Goal: Task Accomplishment & Management: Use online tool/utility

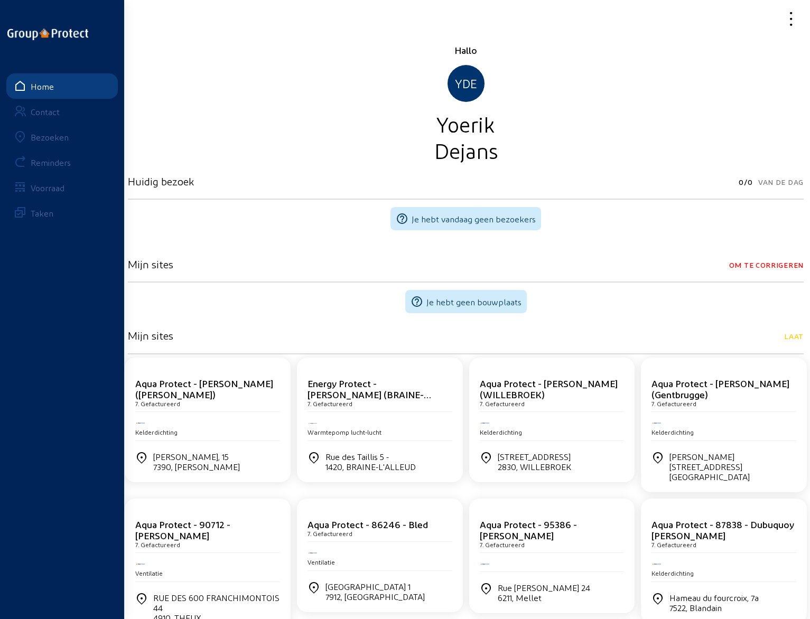
click at [52, 137] on div "Bezoeken" at bounding box center [50, 137] width 38 height 10
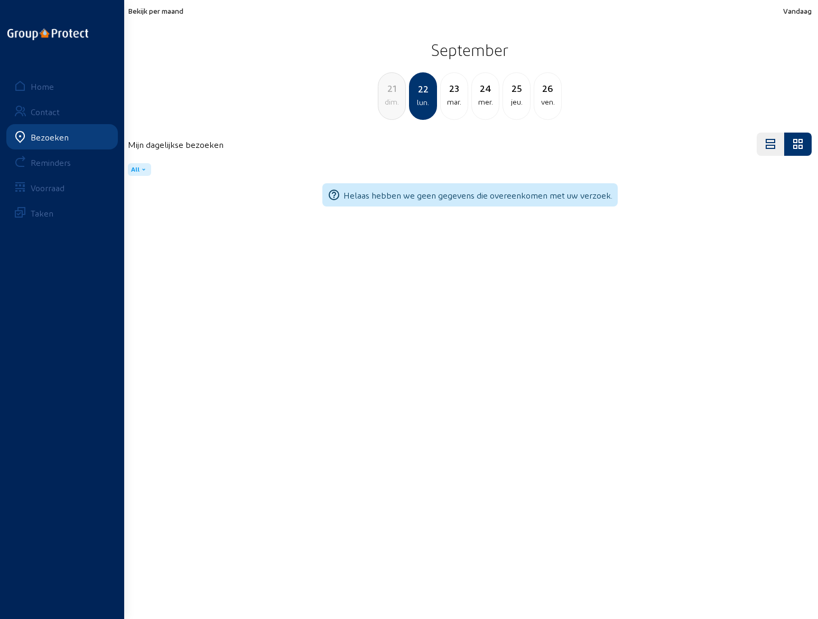
click at [168, 10] on span "Bekijk per maand" at bounding box center [155, 10] width 55 height 9
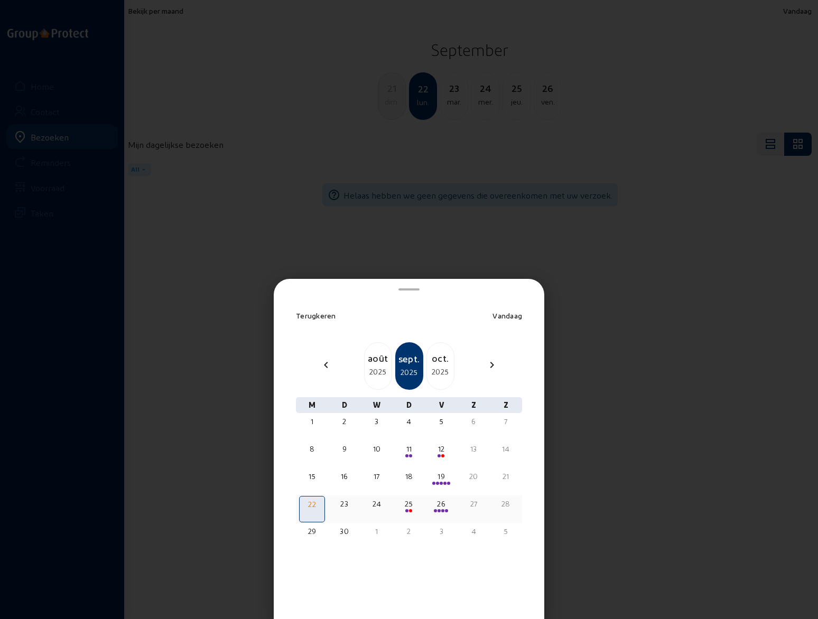
click at [411, 507] on div "25" at bounding box center [409, 504] width 24 height 11
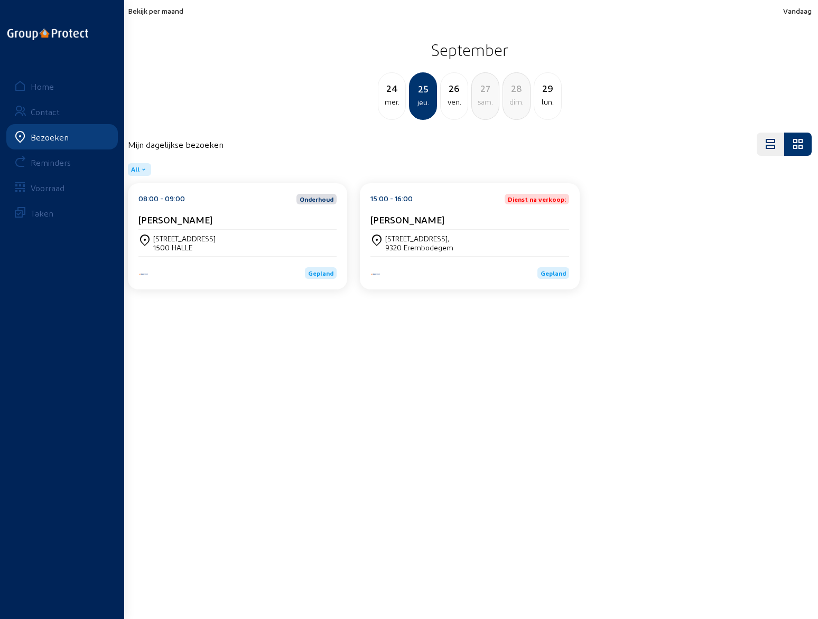
click at [444, 221] on cam-card-title "[PERSON_NAME]" at bounding box center [407, 219] width 74 height 11
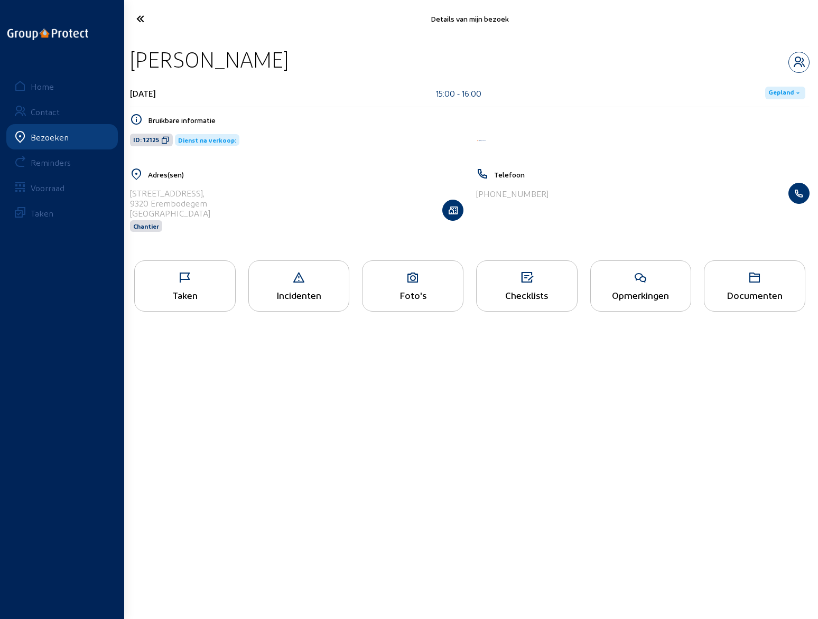
click at [640, 287] on div "Opmerkingen" at bounding box center [640, 285] width 101 height 51
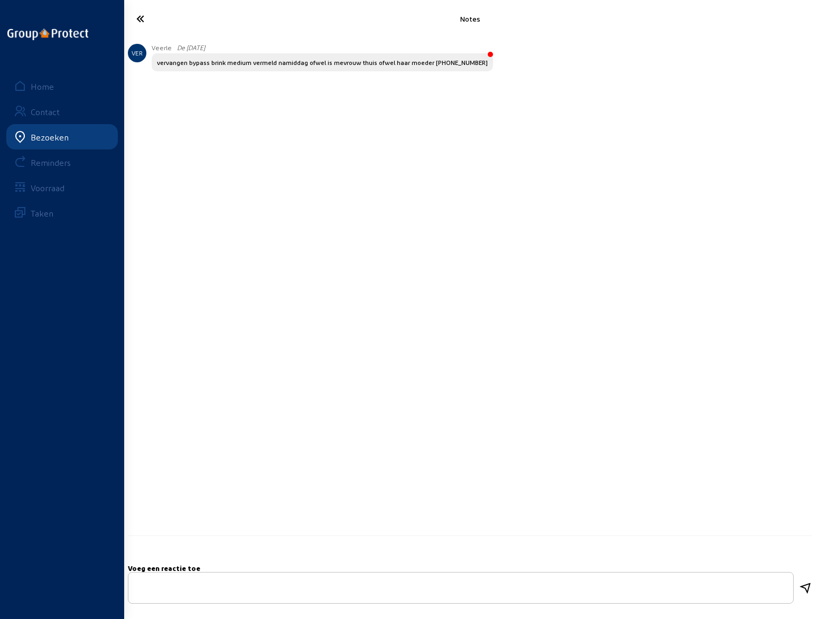
click at [139, 19] on icon at bounding box center [179, 19] width 97 height 18
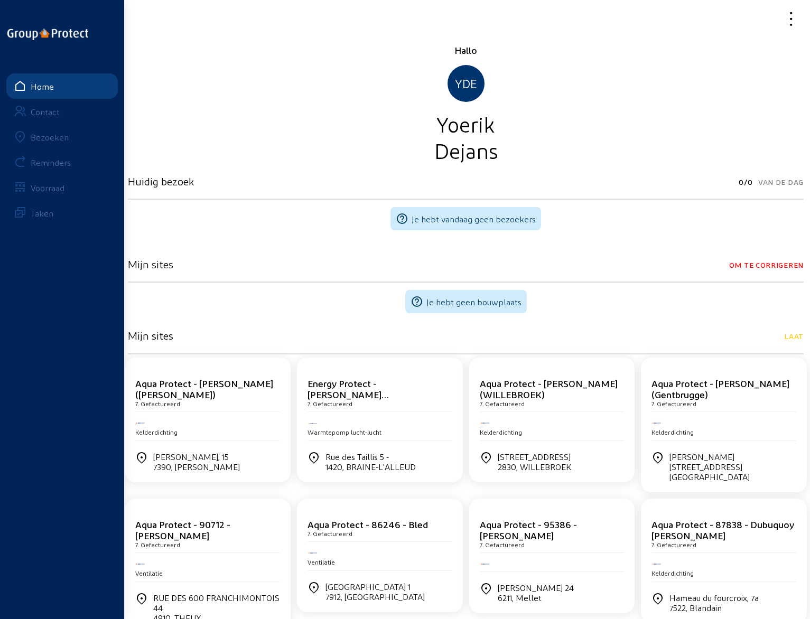
click at [52, 137] on div "Bezoeken" at bounding box center [50, 137] width 38 height 10
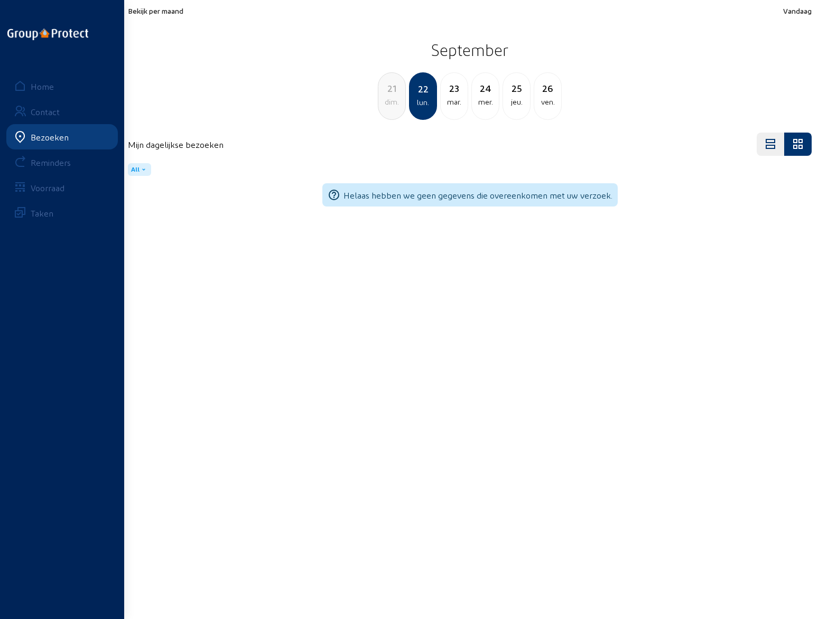
click at [161, 10] on span "Bekijk per maand" at bounding box center [155, 10] width 55 height 9
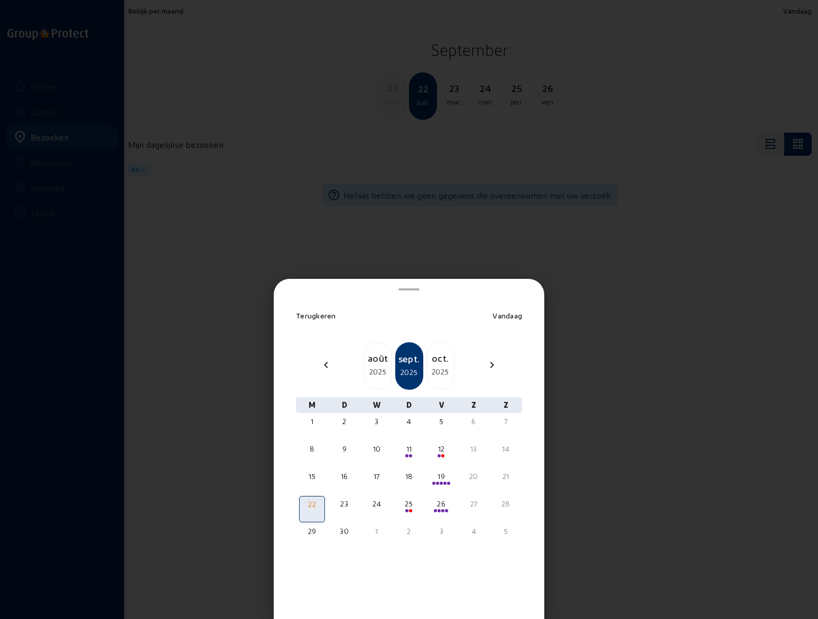
click at [443, 364] on div "oct." at bounding box center [440, 358] width 27 height 15
click at [408, 431] on div "2" at bounding box center [409, 427] width 26 height 26
